Goal: Navigation & Orientation: Find specific page/section

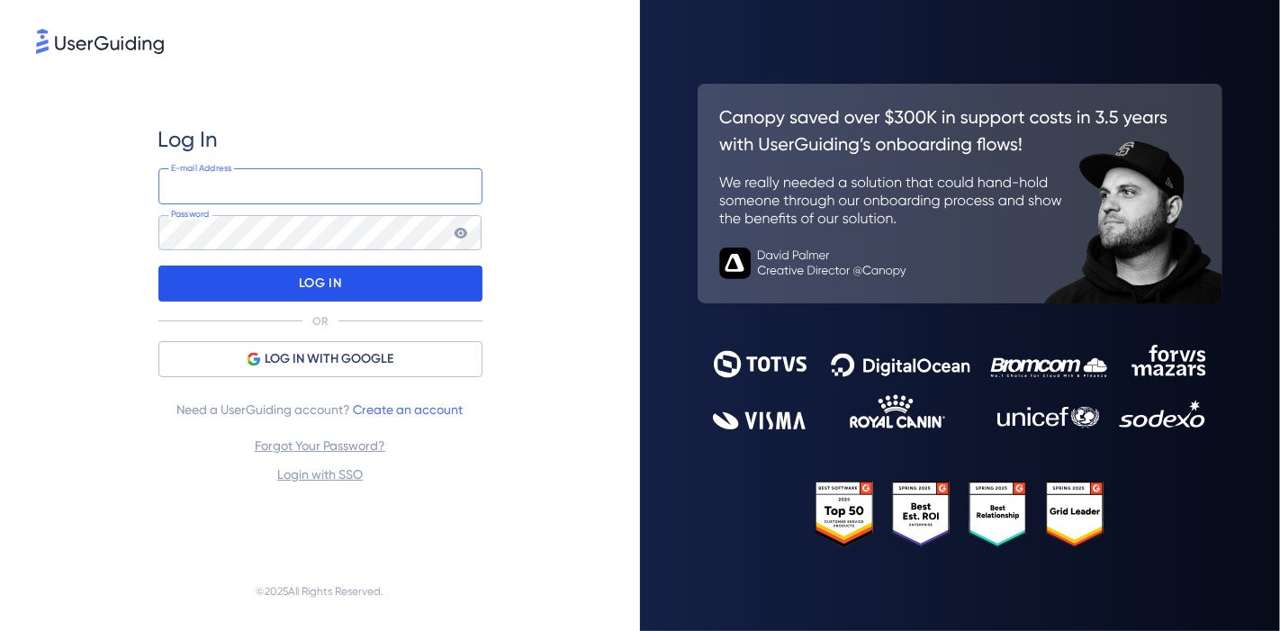
type input "[PERSON_NAME][EMAIL_ADDRESS][DOMAIN_NAME]"
click at [347, 292] on div "LOG IN" at bounding box center [320, 284] width 324 height 36
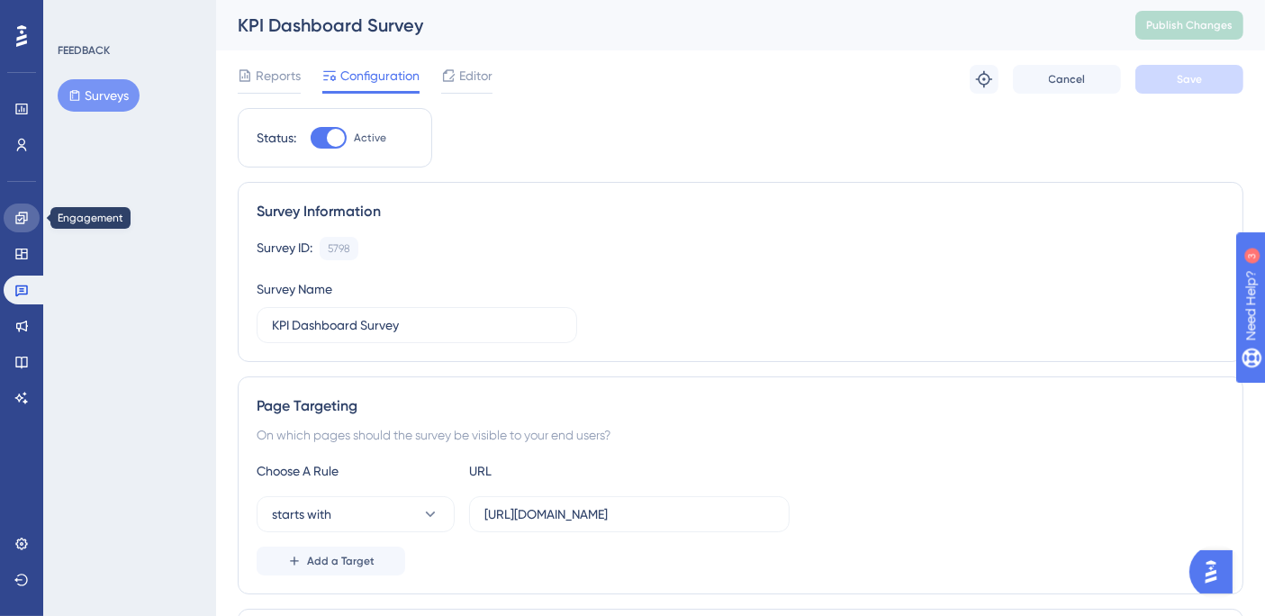
click at [23, 220] on icon at bounding box center [21, 218] width 12 height 12
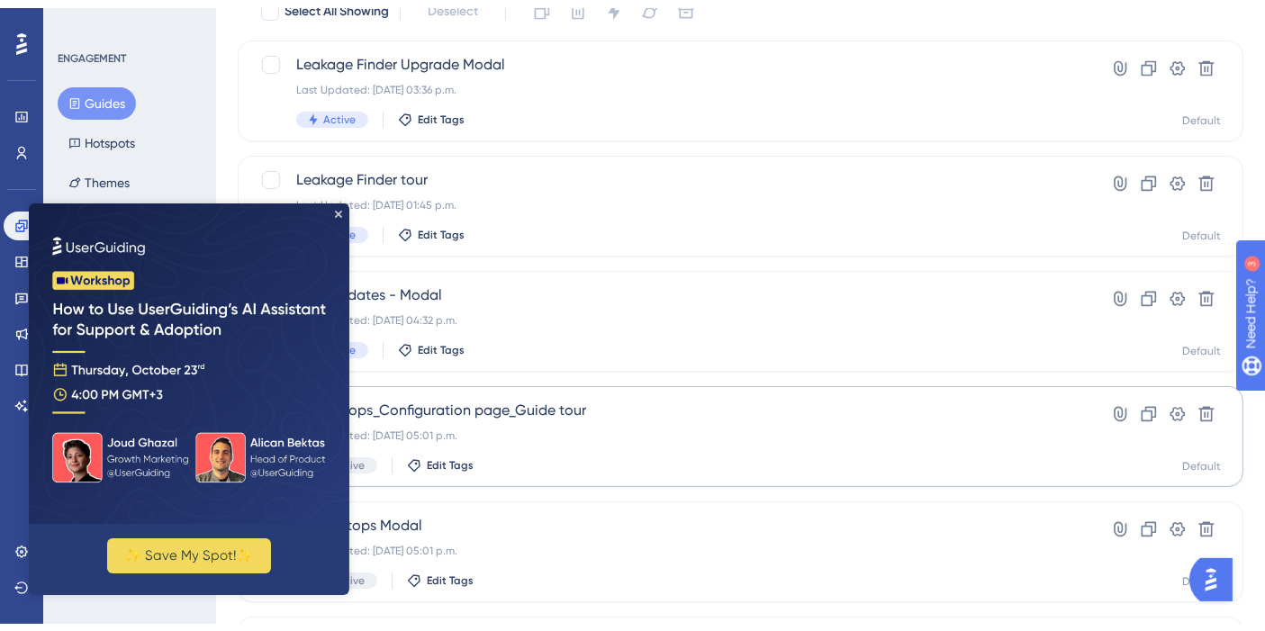
scroll to position [200, 0]
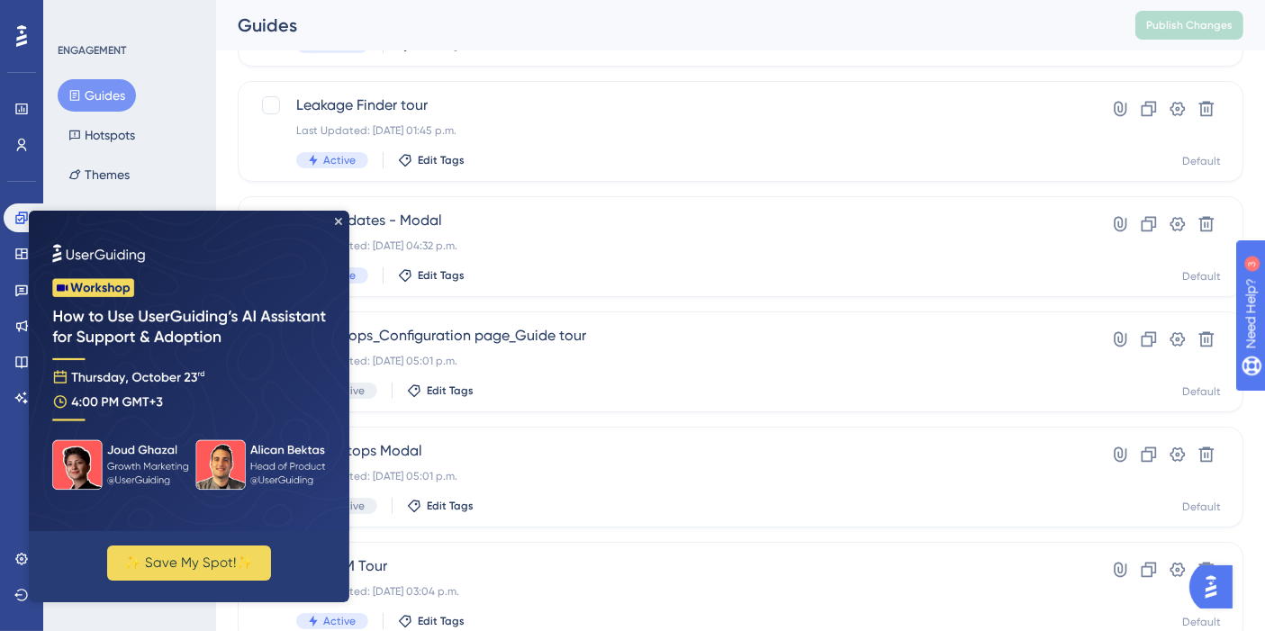
click at [341, 224] on icon "Close Preview" at bounding box center [338, 221] width 7 height 7
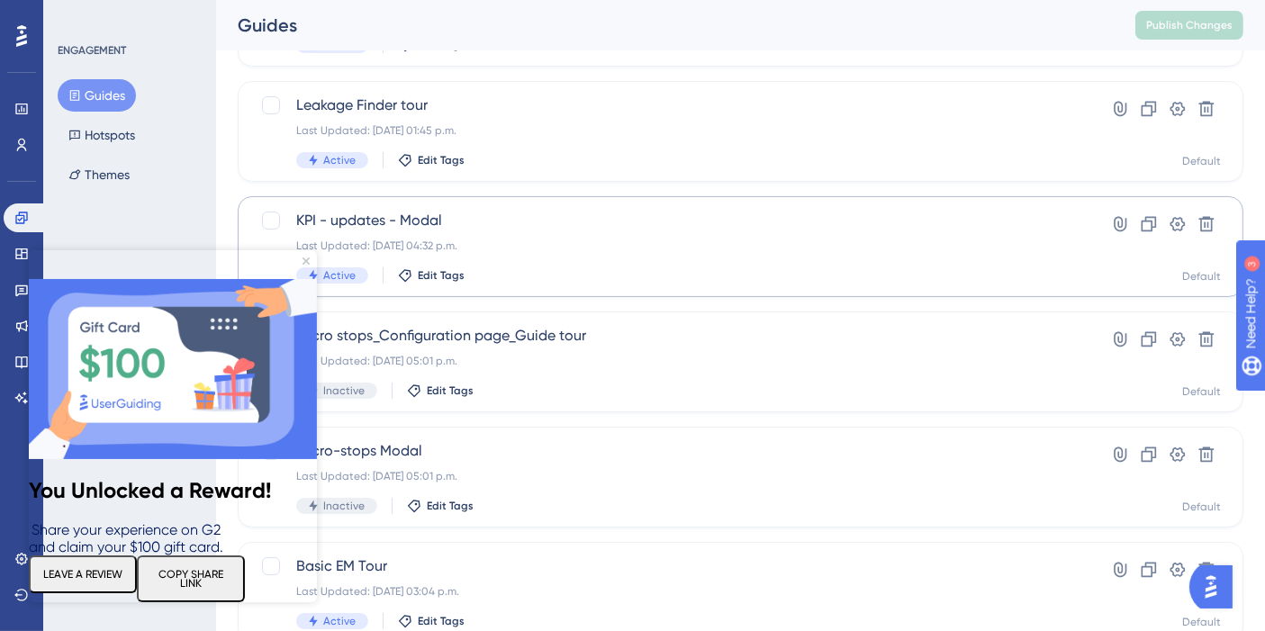
scroll to position [0, 0]
click at [308, 279] on img at bounding box center [173, 369] width 288 height 180
click at [309, 279] on img at bounding box center [173, 369] width 288 height 180
click at [306, 262] on icon "Close Preview" at bounding box center [305, 260] width 7 height 7
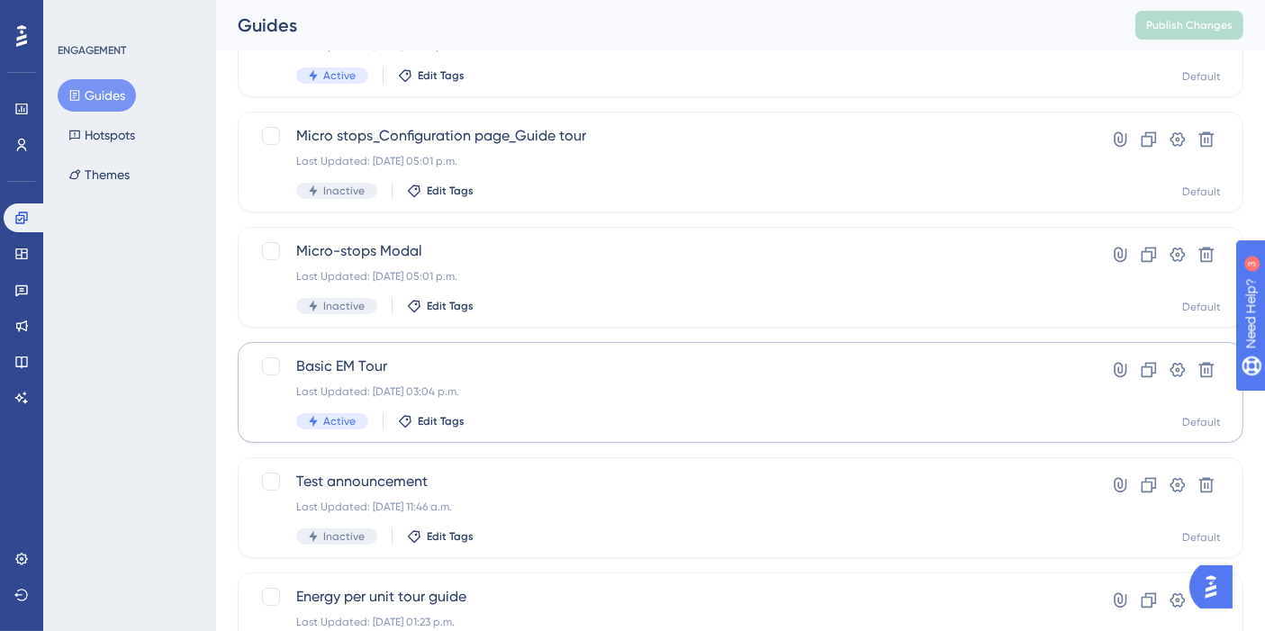
scroll to position [499, 0]
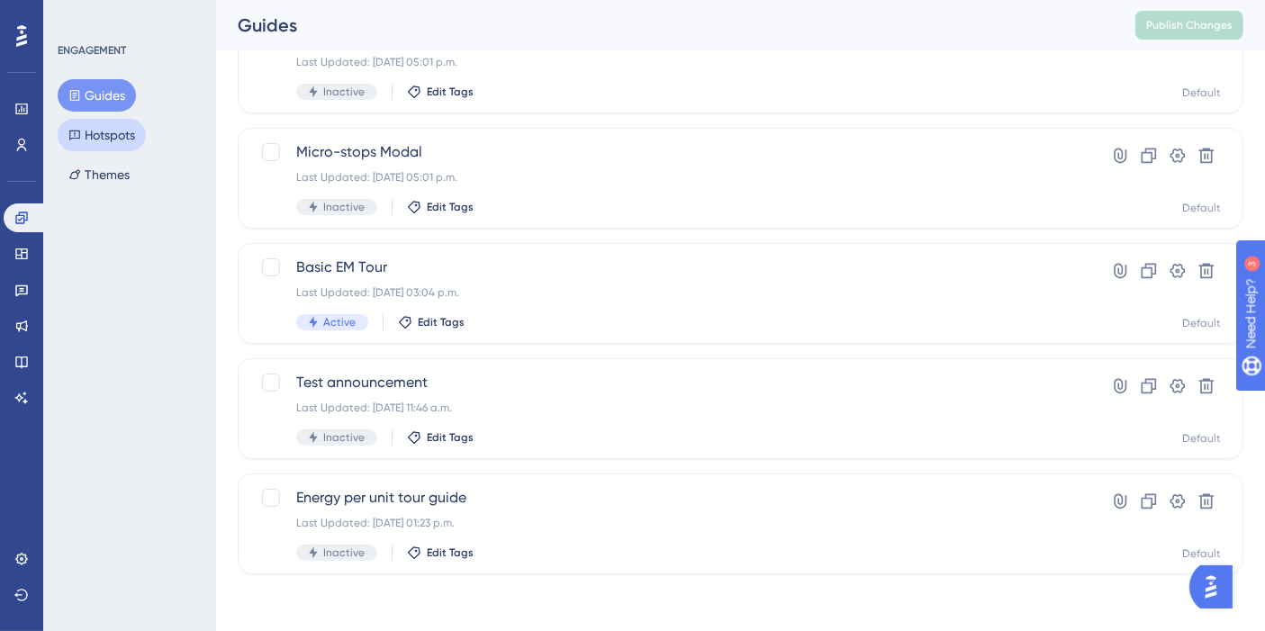
click at [128, 131] on button "Hotspots" at bounding box center [102, 135] width 88 height 32
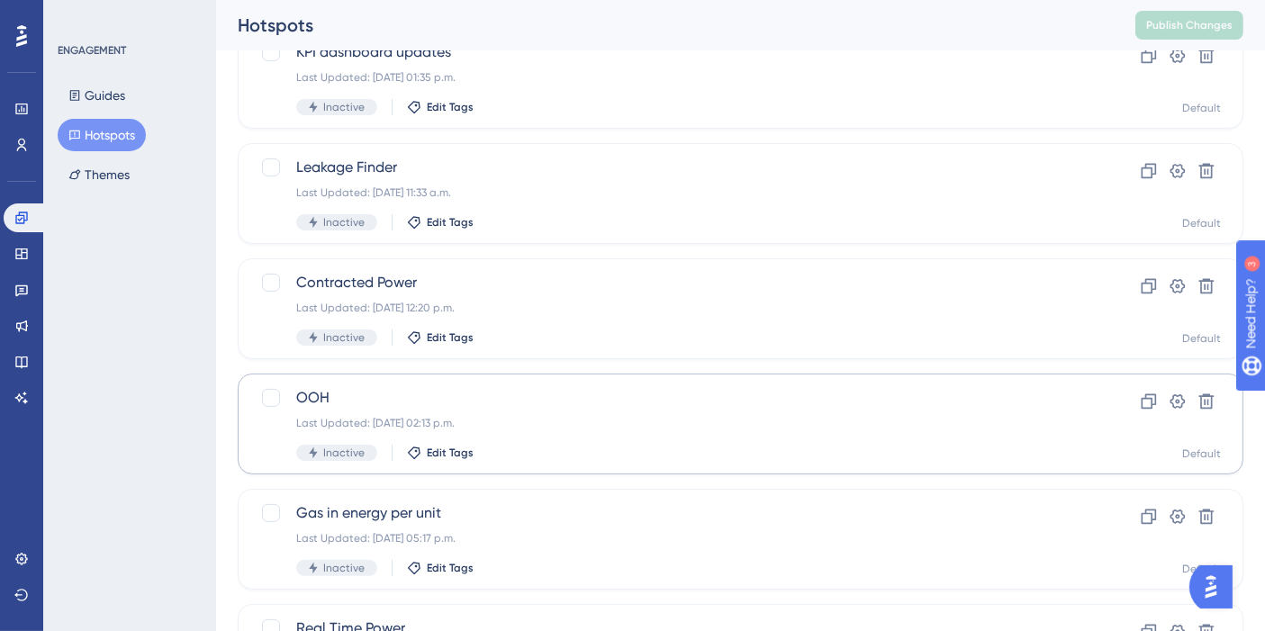
scroll to position [400, 0]
